Goal: Task Accomplishment & Management: Complete application form

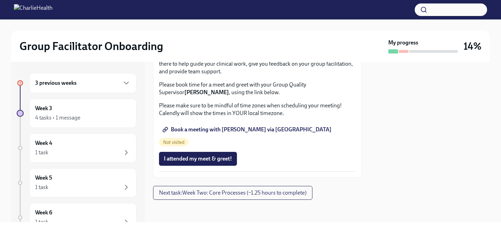
scroll to position [731, 0]
click at [126, 83] on icon "button" at bounding box center [126, 83] width 4 height 2
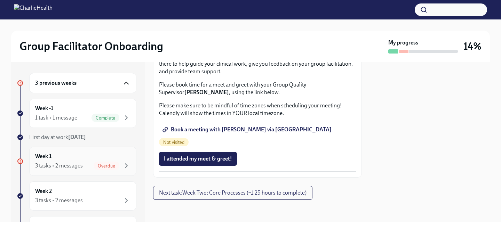
click at [69, 158] on div "Week 1 3 tasks • 2 messages Overdue" at bounding box center [82, 161] width 95 height 17
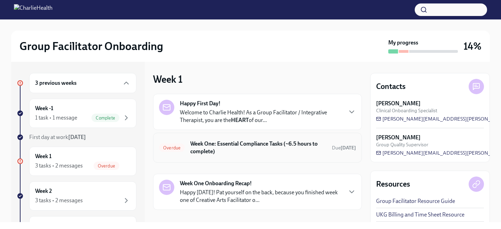
click at [280, 158] on div "Overdue Week One: Essential Compliance Tasks (~6.5 hours to complete) Due [DATE]" at bounding box center [257, 148] width 209 height 30
click at [269, 147] on h6 "Week One: Essential Compliance Tasks (~6.5 hours to complete)" at bounding box center [258, 147] width 136 height 15
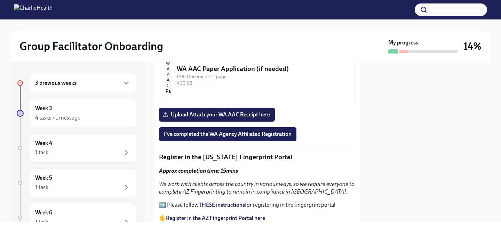
scroll to position [726, 0]
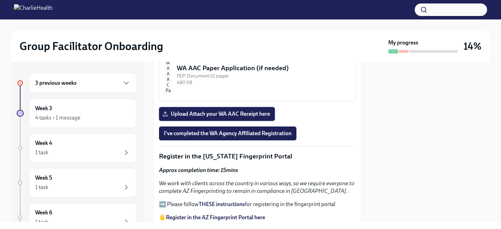
click at [230, 115] on span "Upload Attach your WA AAC Receipt here" at bounding box center [217, 114] width 106 height 7
click at [0, 0] on input "Upload Attach your WA AAC Receipt here" at bounding box center [0, 0] width 0 height 0
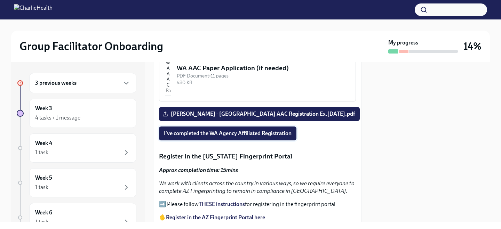
click at [242, 137] on span "I've completed the WA Agency Affiliated Registration" at bounding box center [228, 133] width 128 height 7
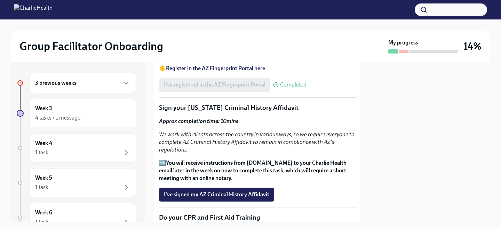
scroll to position [901, 0]
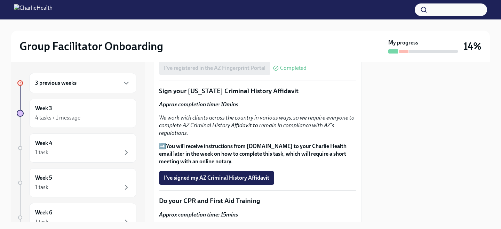
click at [233, 144] on strong "You will receive instructions from [DOMAIN_NAME] to your Charlie Health email l…" at bounding box center [252, 154] width 187 height 22
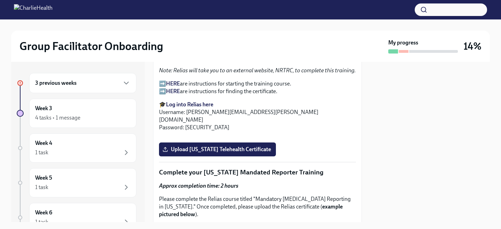
scroll to position [1138, 0]
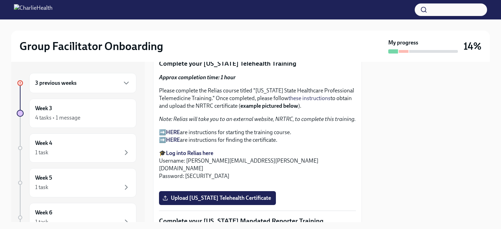
click at [187, 150] on strong "Log into Relias here" at bounding box center [189, 153] width 47 height 7
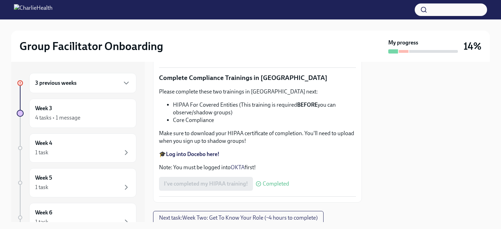
scroll to position [1359, 0]
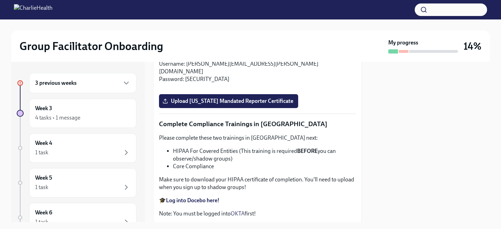
click at [0, 0] on input "Upload [US_STATE] Telehealth Certificate" at bounding box center [0, 0] width 0 height 0
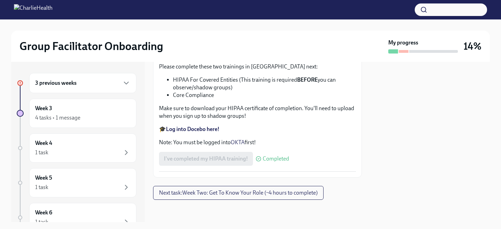
scroll to position [1636, 0]
click at [263, 37] on label "Upload [US_STATE] Mandated Reporter Certificate" at bounding box center [228, 30] width 139 height 14
click at [0, 0] on input "Upload [US_STATE] Mandated Reporter Certificate" at bounding box center [0, 0] width 0 height 0
click at [207, 132] on strong "Log into Docebo here!" at bounding box center [193, 129] width 54 height 7
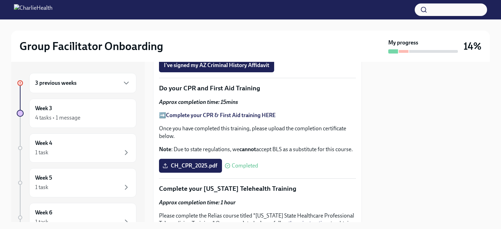
scroll to position [921, 0]
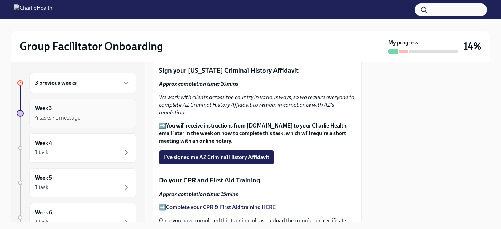
click at [105, 109] on div "Week 3 4 tasks • 1 message" at bounding box center [82, 113] width 95 height 17
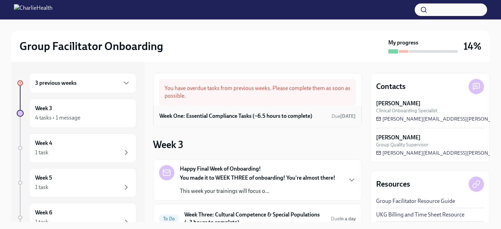
click at [299, 117] on h6 "Week One: Essential Compliance Tasks (~6.5 hours to complete)" at bounding box center [235, 116] width 153 height 8
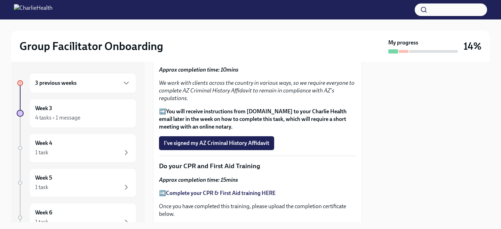
scroll to position [936, 0]
click at [299, 107] on p "➡️ You will receive instructions from [DOMAIN_NAME] to your Charlie Health emai…" at bounding box center [257, 118] width 197 height 23
click at [299, 108] on strong "You will receive instructions from [DOMAIN_NAME] to your Charlie Health email l…" at bounding box center [252, 119] width 187 height 22
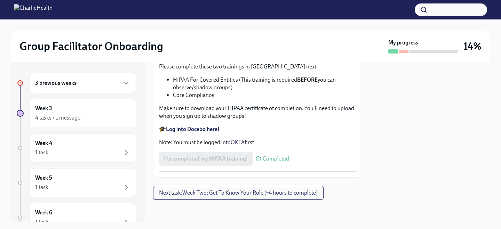
scroll to position [1703, 0]
click at [199, 193] on span "Next task : Week Two: Get To Know Your Role (~4 hours to complete)" at bounding box center [238, 193] width 159 height 7
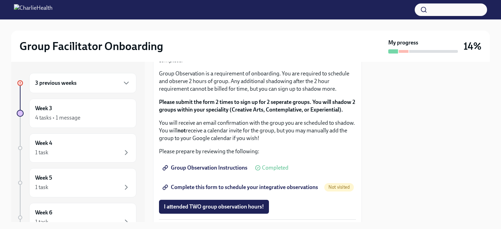
scroll to position [403, 0]
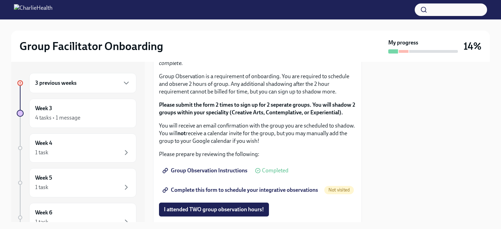
click at [243, 15] on span "I completed these three Docebo courses!" at bounding box center [213, 11] width 98 height 7
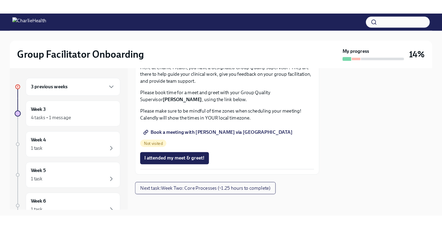
scroll to position [590, 0]
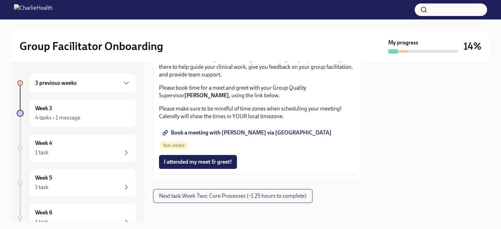
click at [239, 7] on span "Complete this form to schedule your integrative observations" at bounding box center [241, 3] width 154 height 7
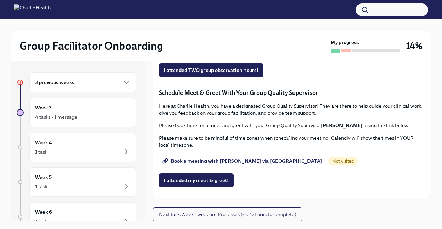
scroll to position [644, 0]
click at [232, 164] on span "Book a meeting with [PERSON_NAME] via [GEOGRAPHIC_DATA]" at bounding box center [243, 161] width 158 height 7
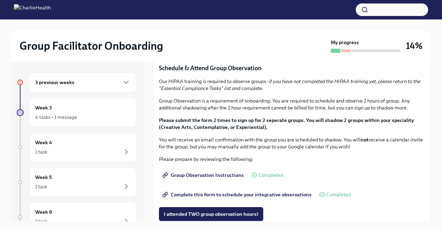
scroll to position [310, 0]
